Goal: Task Accomplishment & Management: Complete application form

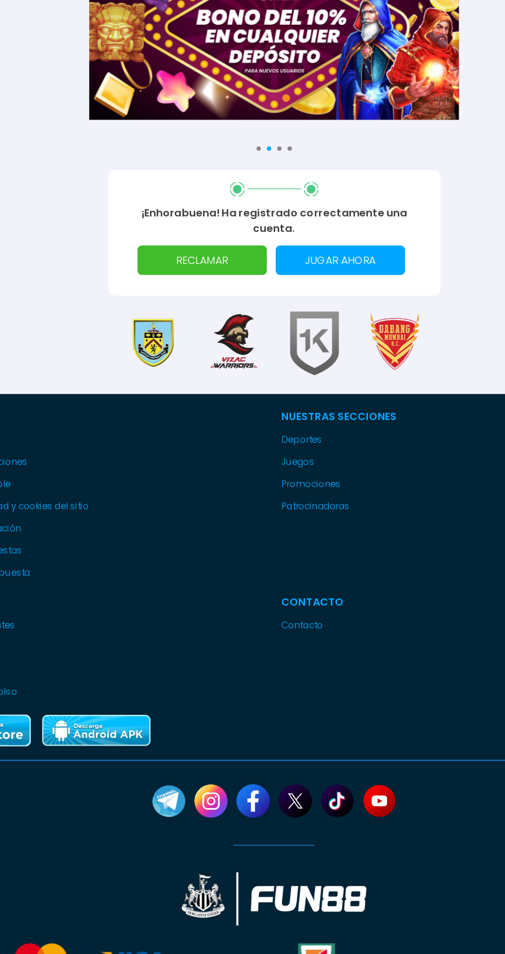
click at [215, 268] on p "RECLAMAR" at bounding box center [202, 262] width 78 height 21
